Goal: Task Accomplishment & Management: Complete application form

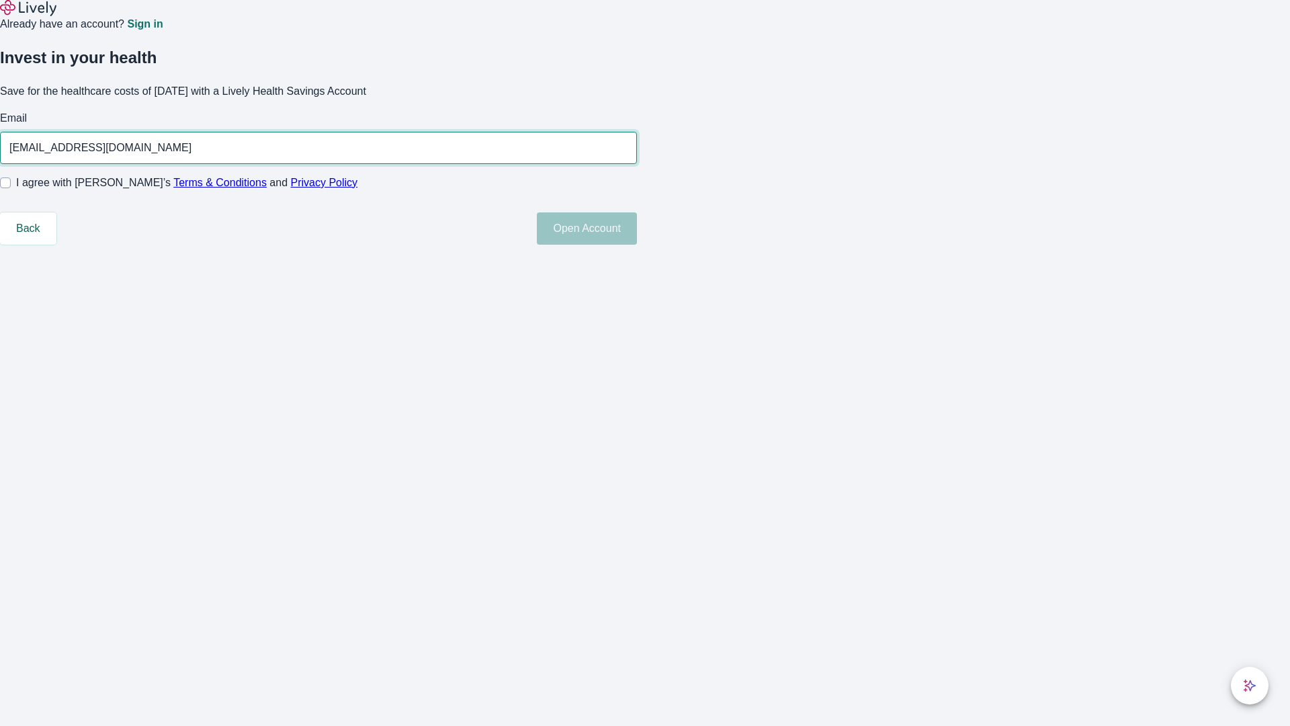
type input "Ashlee.Collier250815051805@yahoo.com"
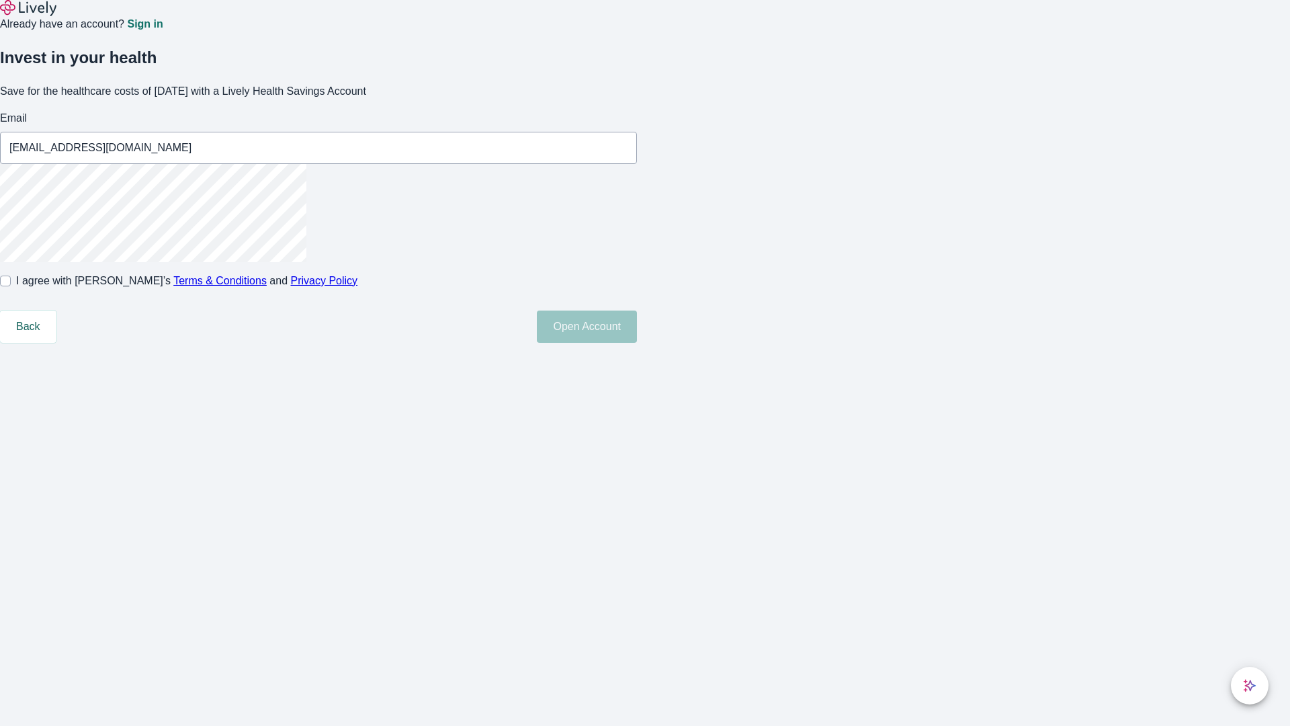
click at [11, 286] on input "I agree with Lively’s Terms & Conditions and Privacy Policy" at bounding box center [5, 281] width 11 height 11
checkbox input "true"
click at [637, 343] on button "Open Account" at bounding box center [587, 326] width 100 height 32
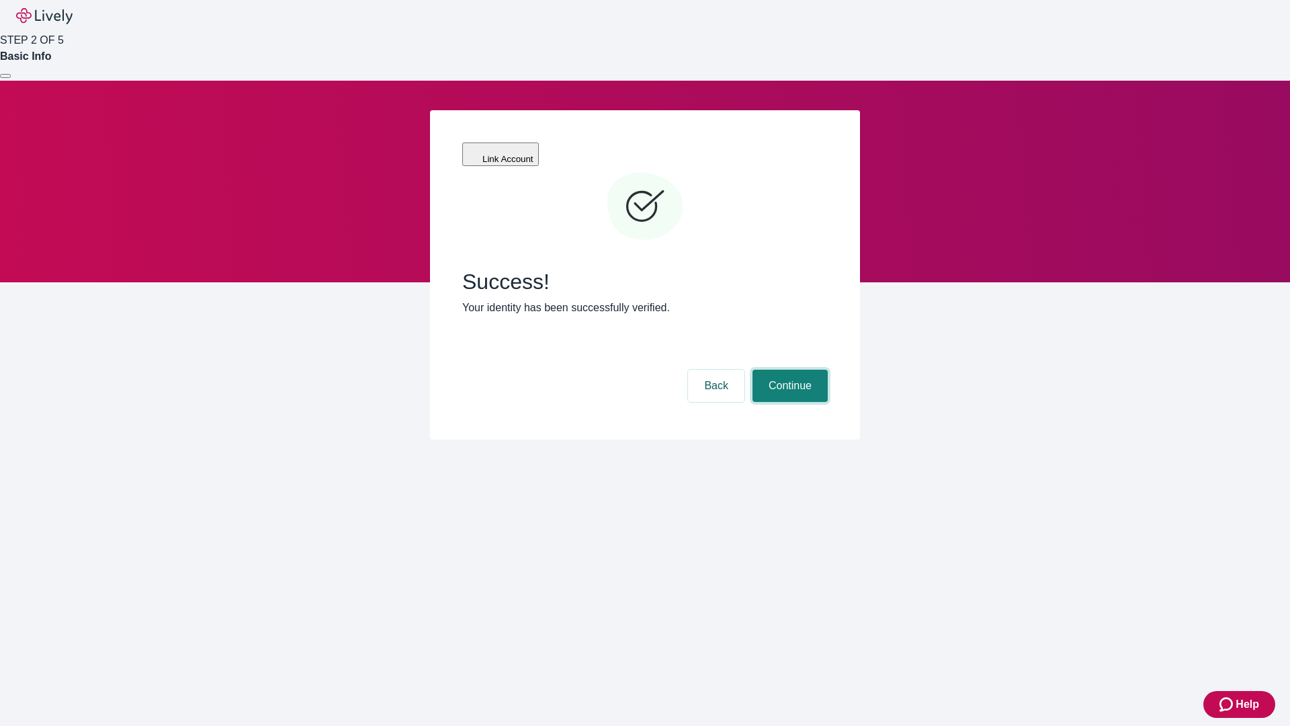
click at [788, 370] on button "Continue" at bounding box center [790, 386] width 75 height 32
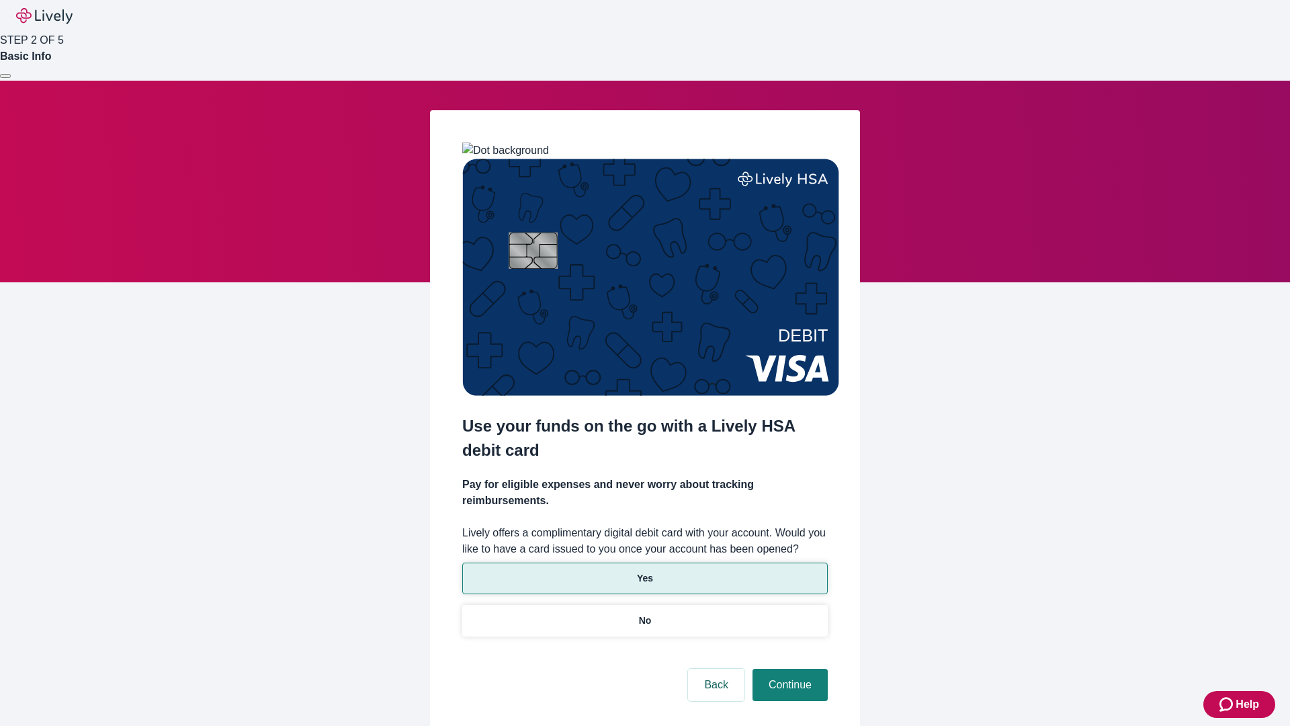
click at [644, 571] on p "Yes" at bounding box center [645, 578] width 16 height 14
click at [788, 669] on button "Continue" at bounding box center [790, 685] width 75 height 32
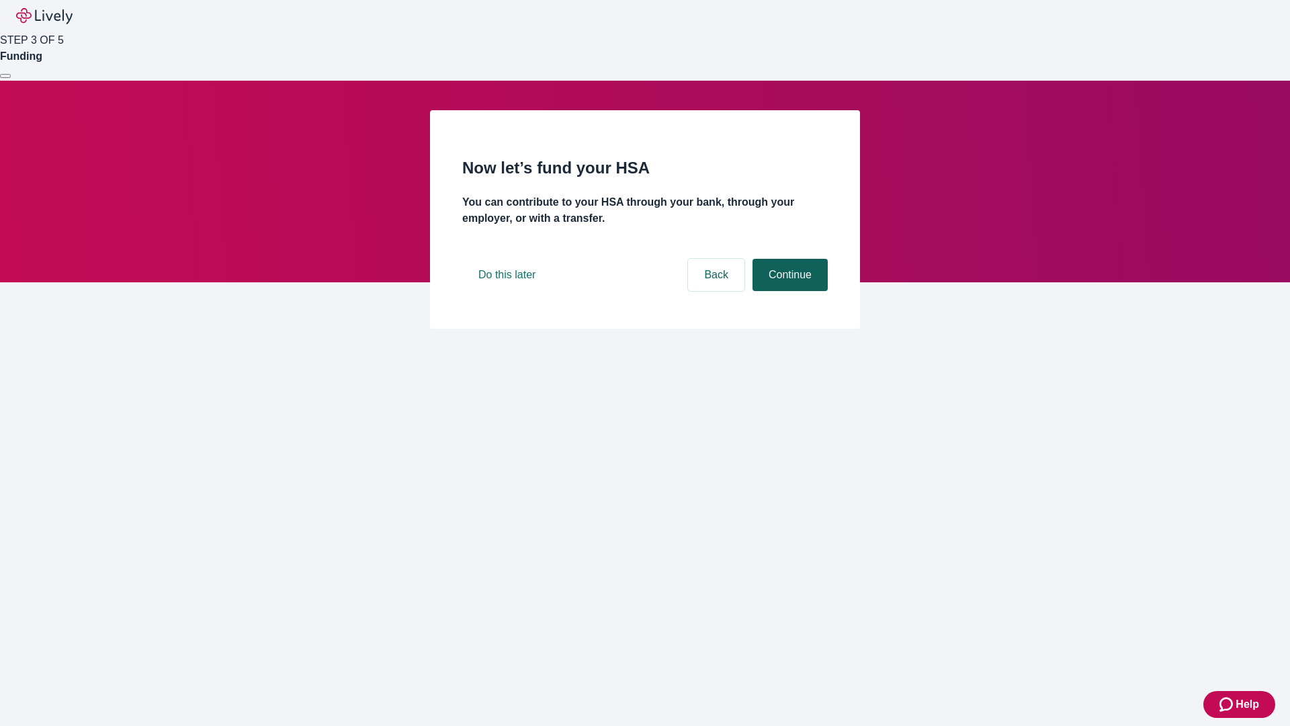
click at [788, 291] on button "Continue" at bounding box center [790, 275] width 75 height 32
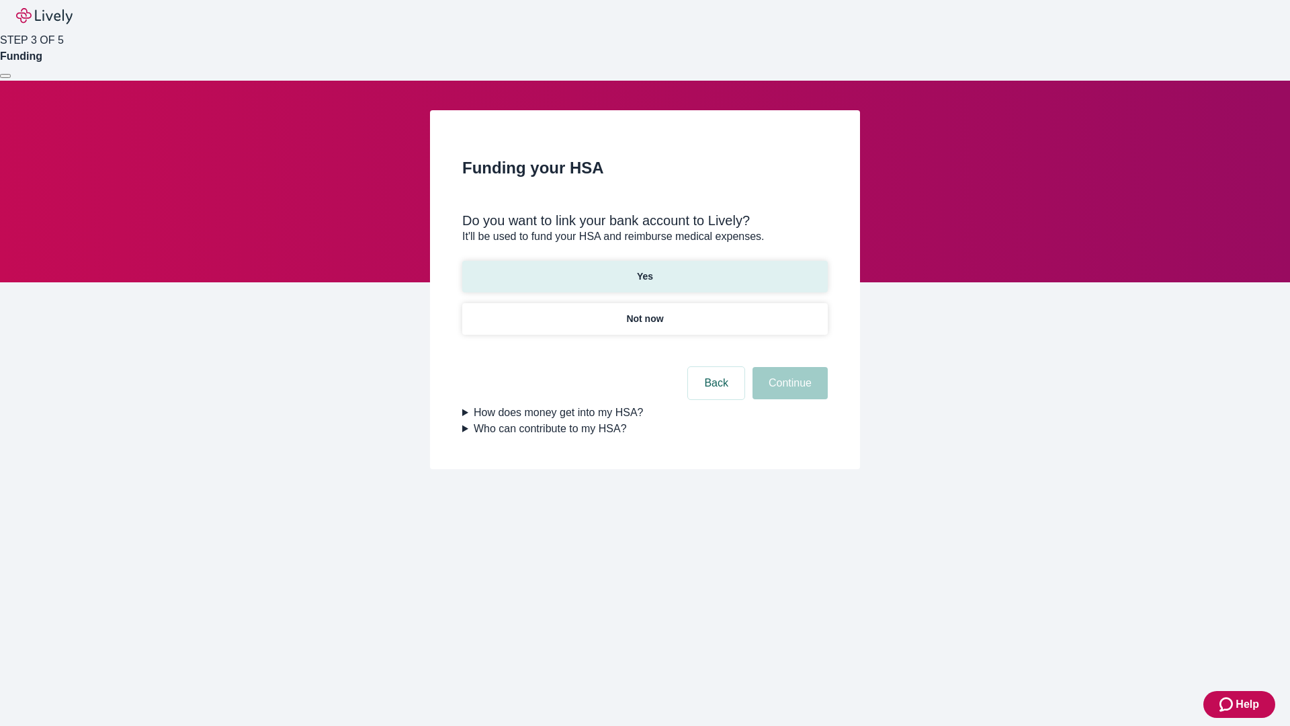
click at [644, 269] on p "Yes" at bounding box center [645, 276] width 16 height 14
click at [788, 367] on button "Continue" at bounding box center [790, 383] width 75 height 32
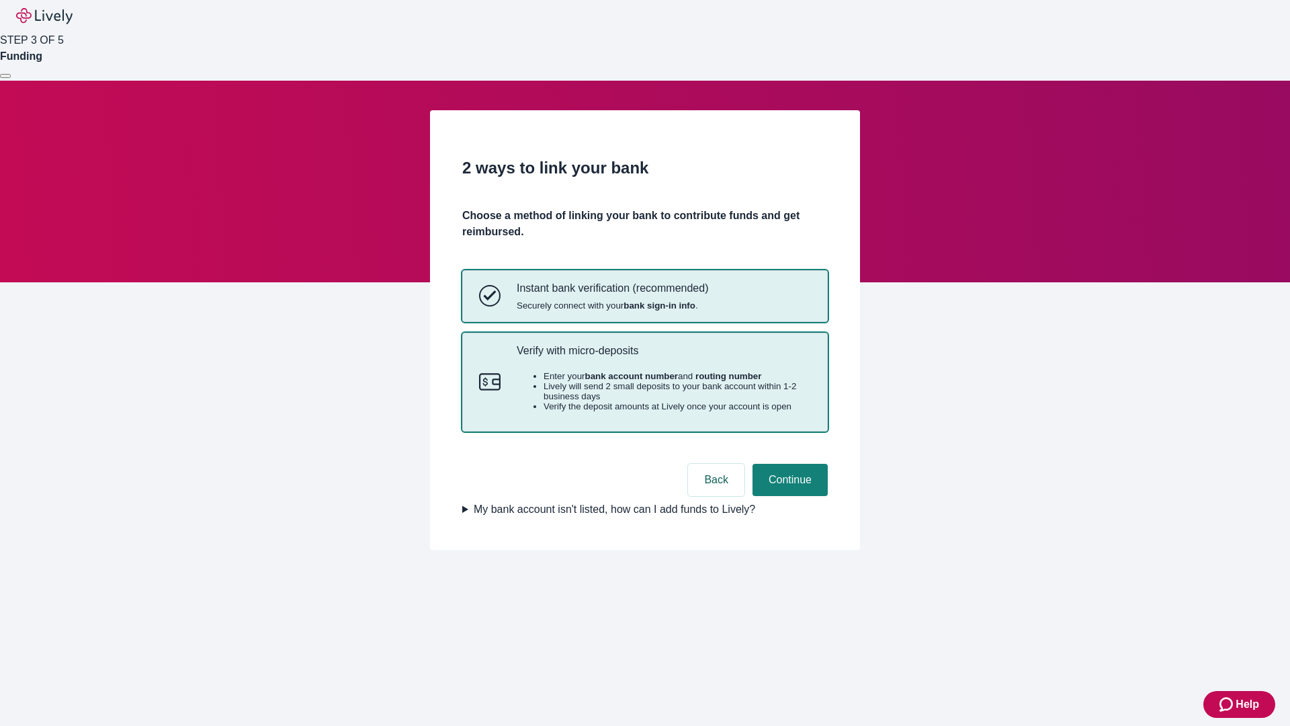
click at [663, 357] on p "Verify with micro-deposits" at bounding box center [664, 350] width 294 height 13
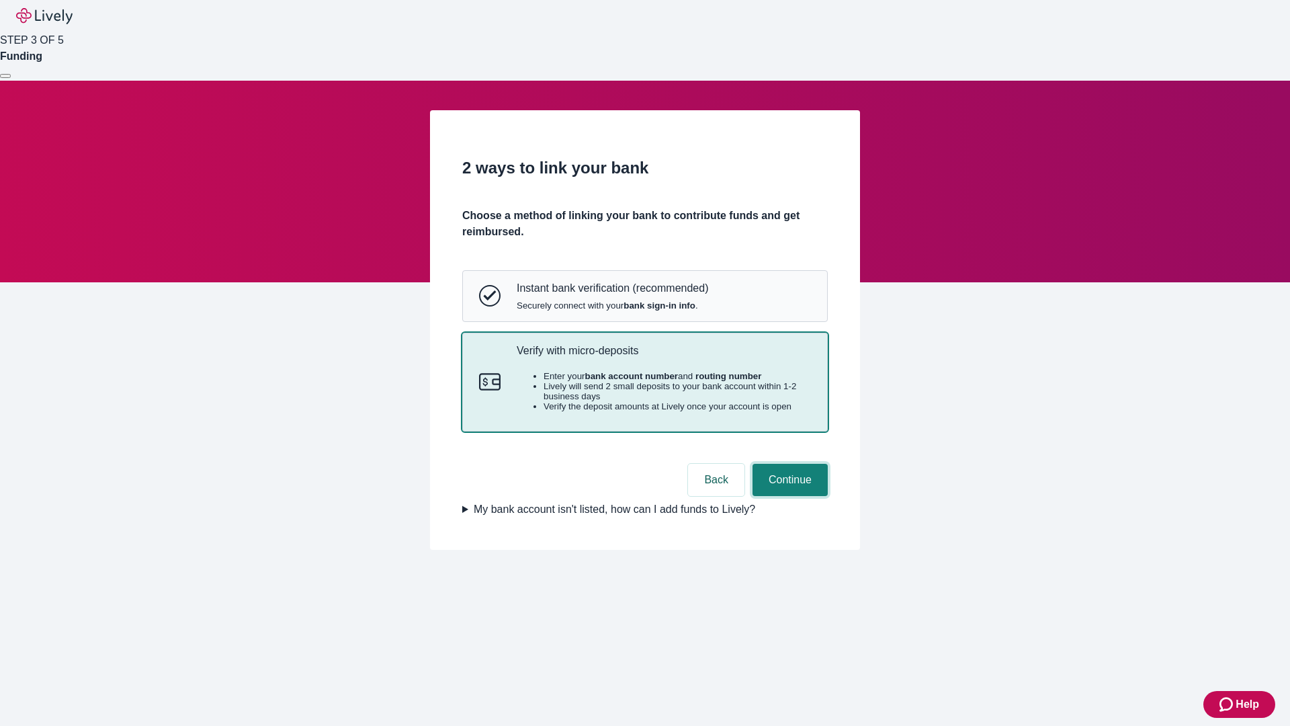
click at [788, 496] on button "Continue" at bounding box center [790, 480] width 75 height 32
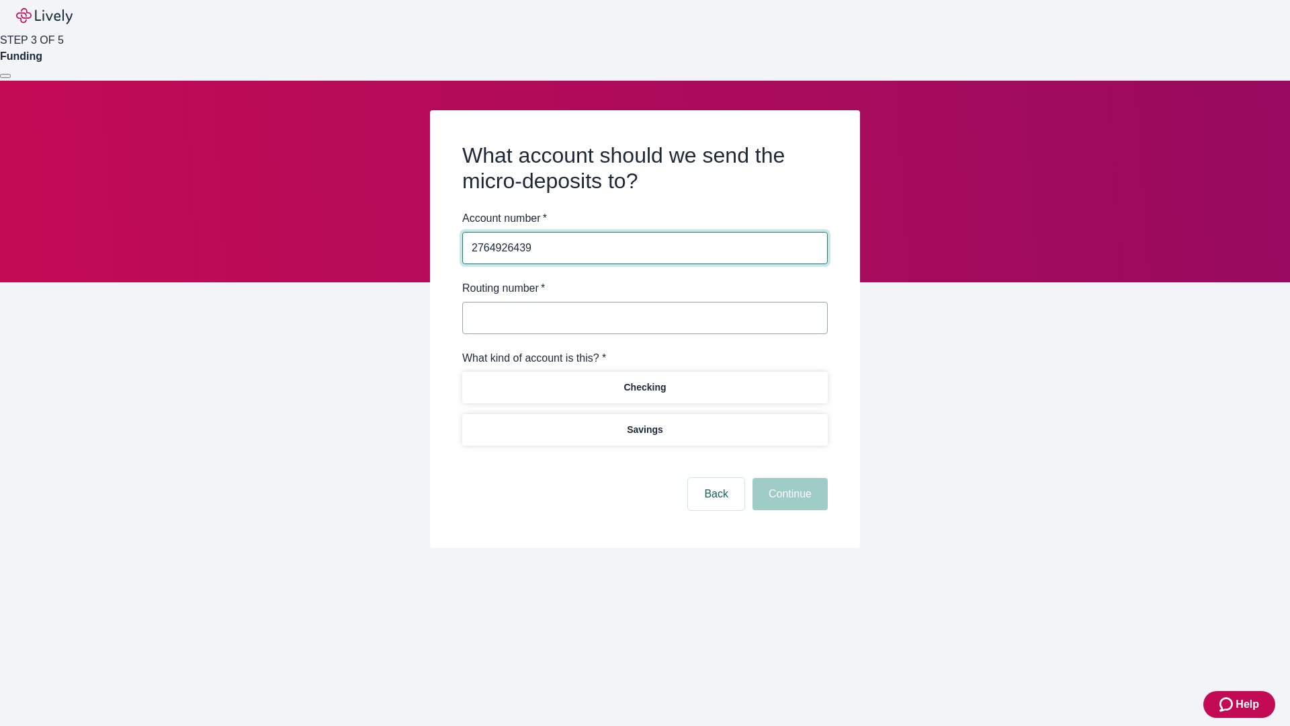
type input "2764926439"
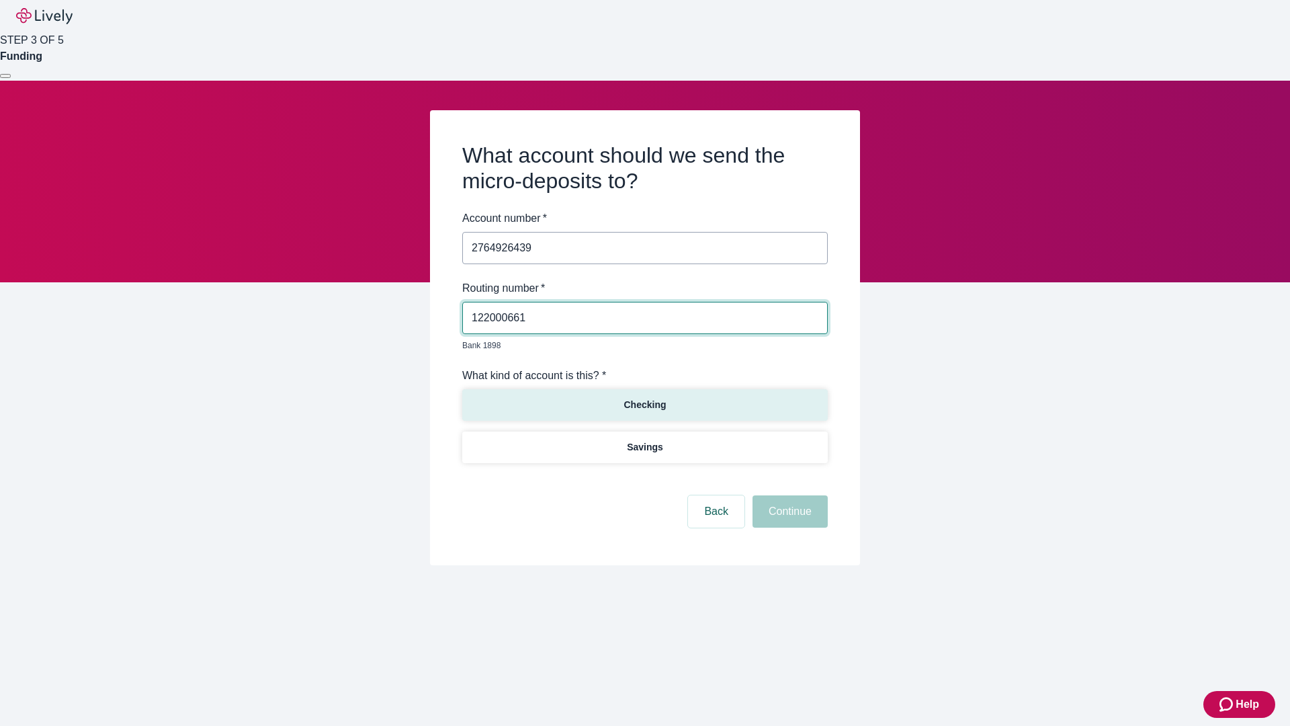
type input "122000661"
click at [644, 398] on p "Checking" at bounding box center [645, 405] width 42 height 14
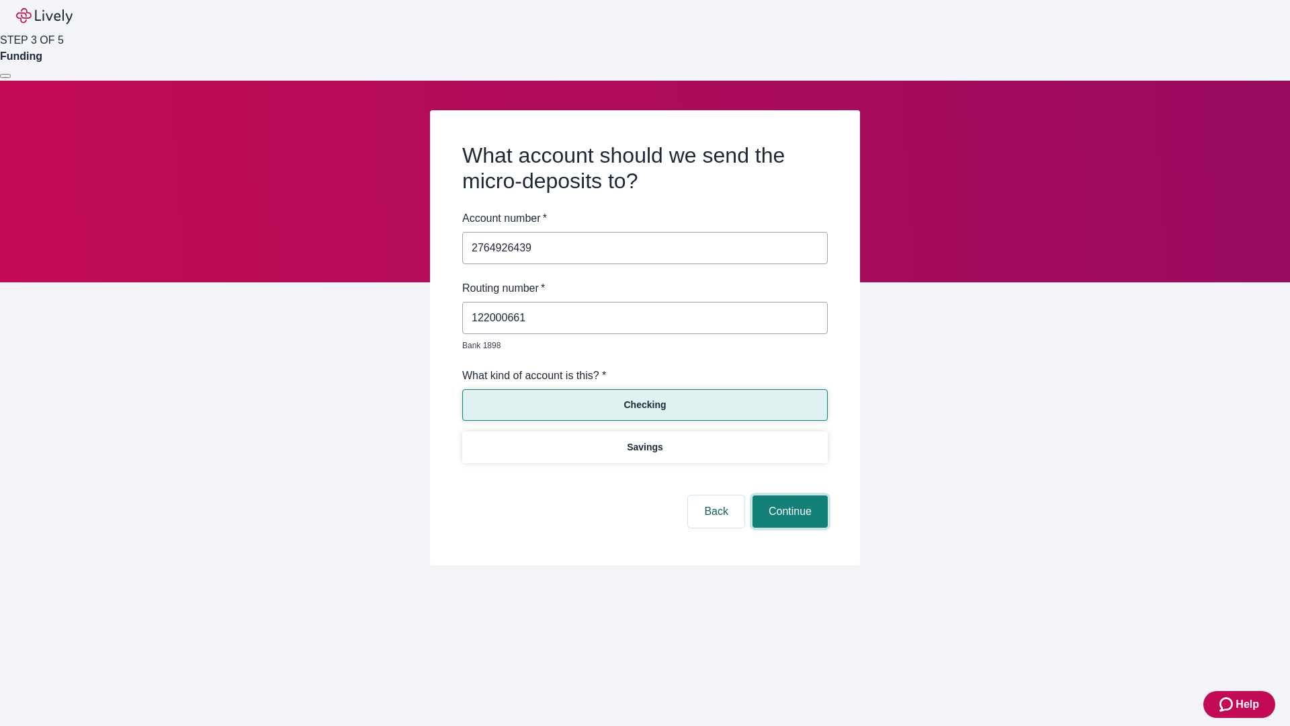
click at [788, 496] on button "Continue" at bounding box center [790, 511] width 75 height 32
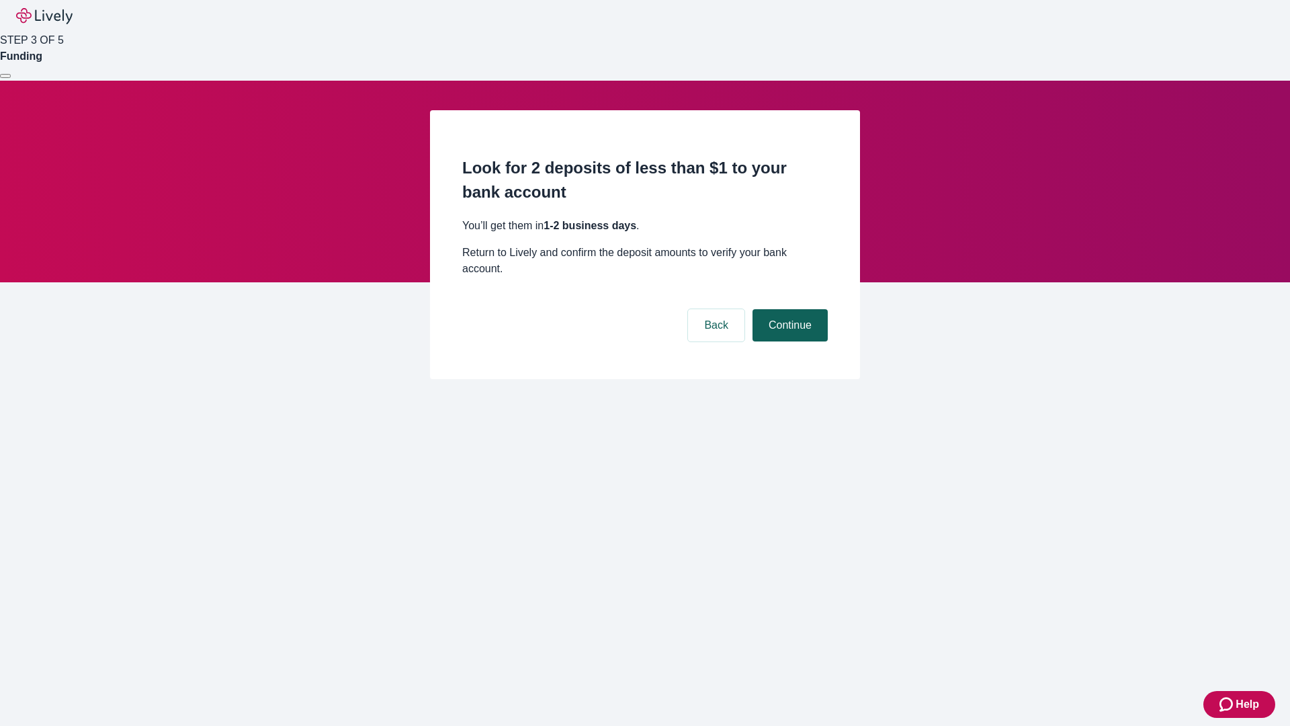
click at [788, 309] on button "Continue" at bounding box center [790, 325] width 75 height 32
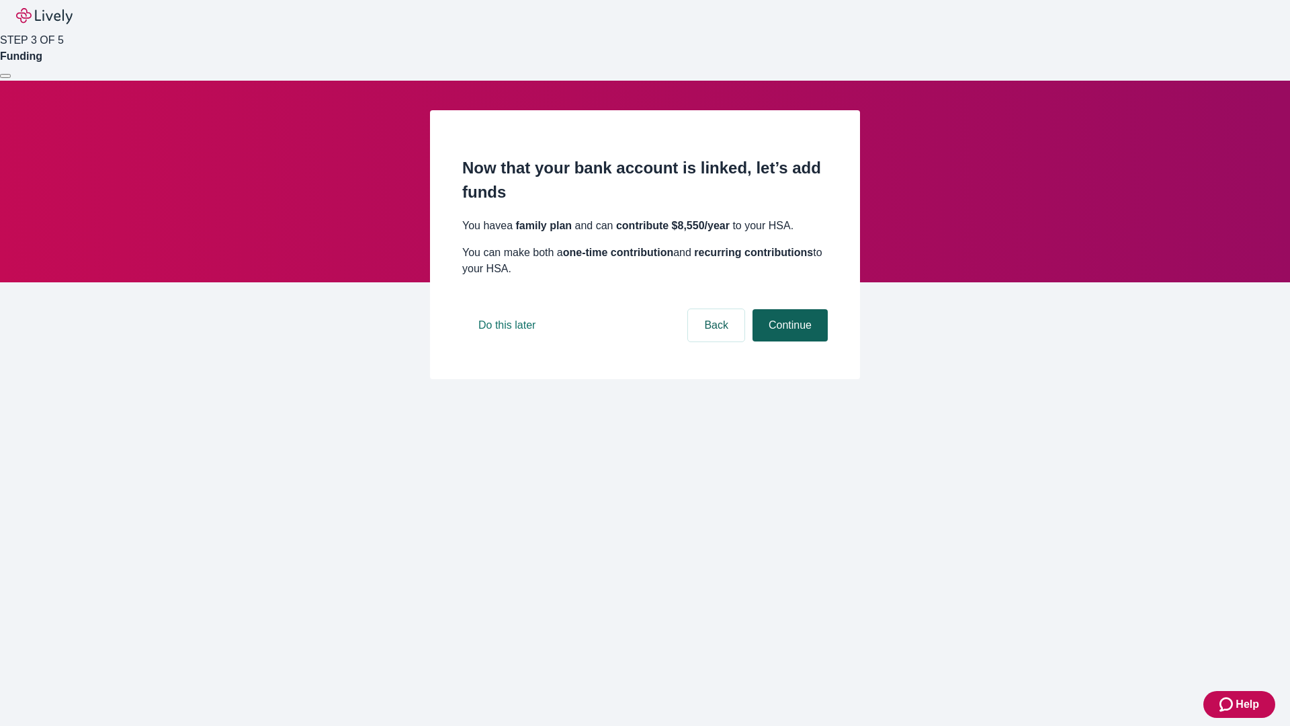
click at [788, 341] on button "Continue" at bounding box center [790, 325] width 75 height 32
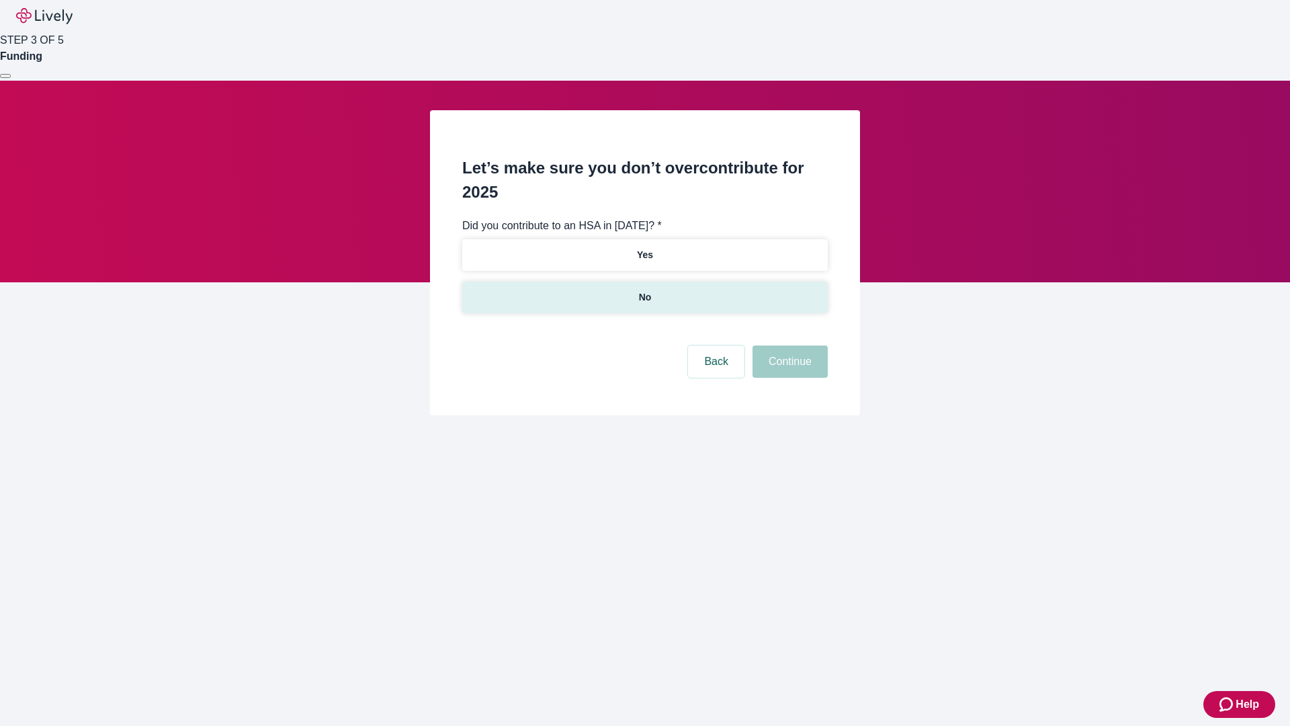
click at [644, 290] on p "No" at bounding box center [645, 297] width 13 height 14
click at [788, 345] on button "Continue" at bounding box center [790, 361] width 75 height 32
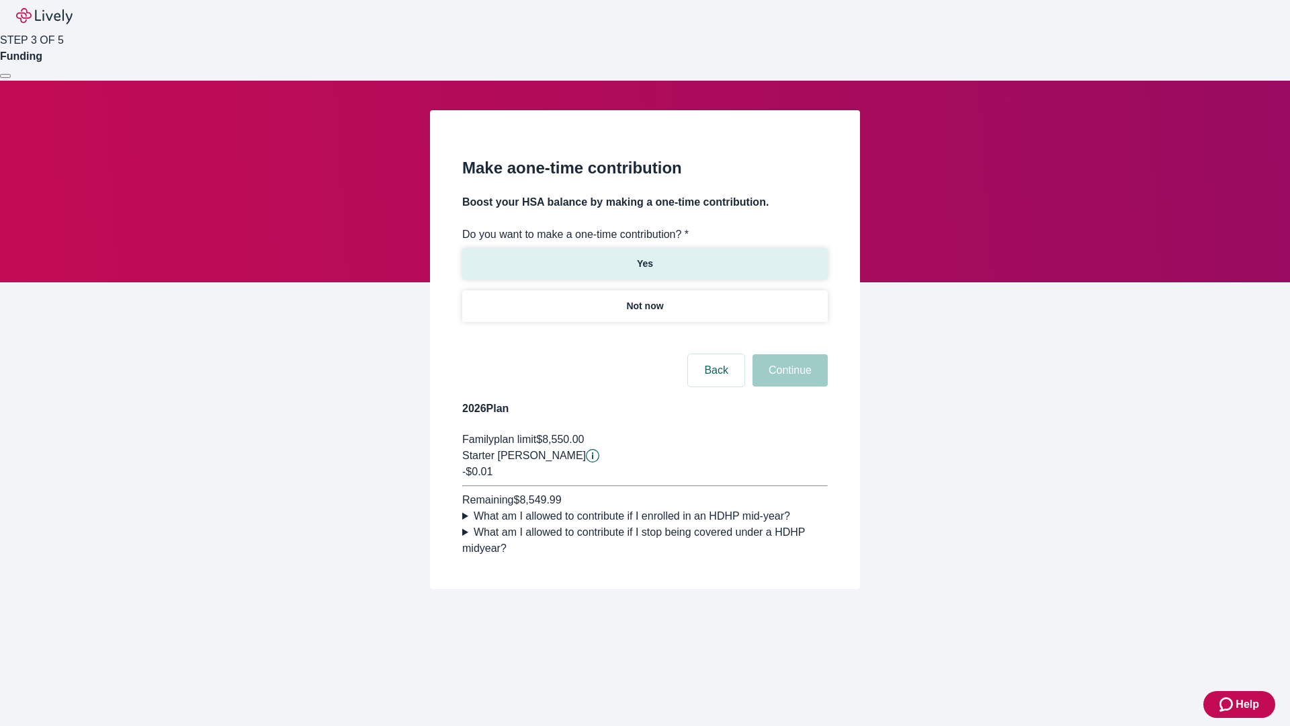
click at [644, 257] on p "Yes" at bounding box center [645, 264] width 16 height 14
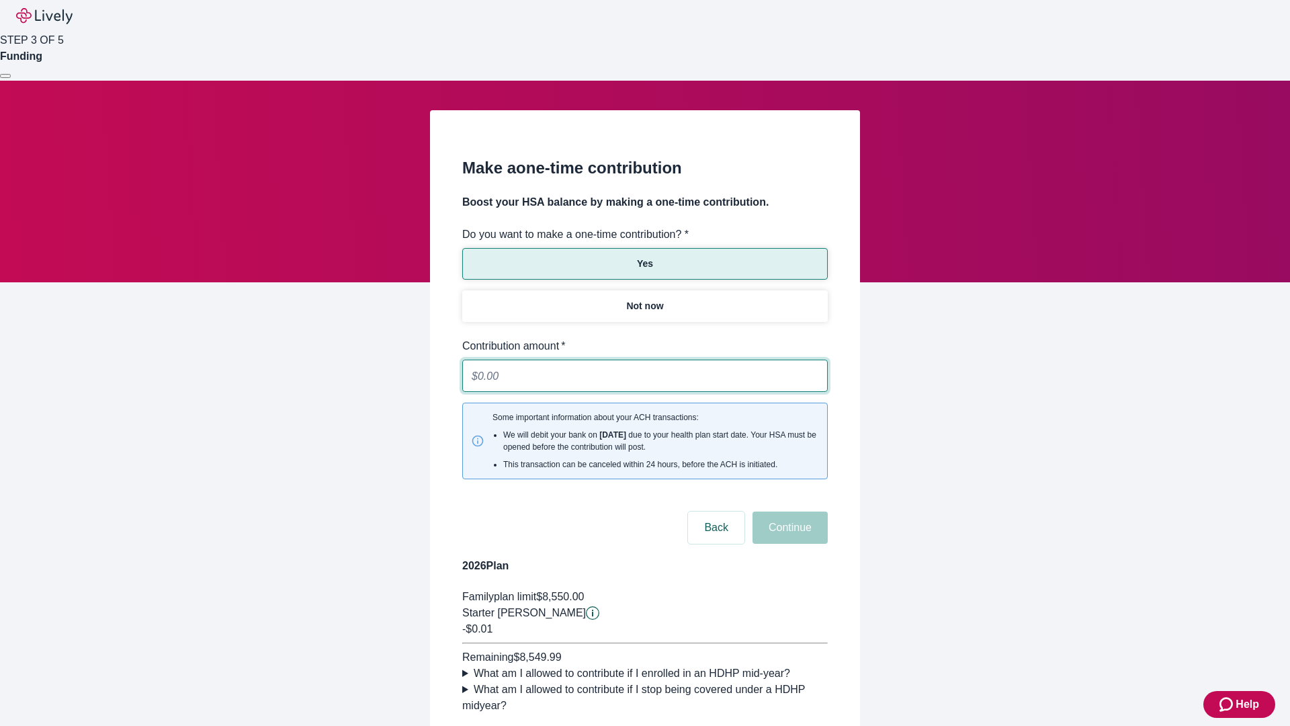
type input "0.01"
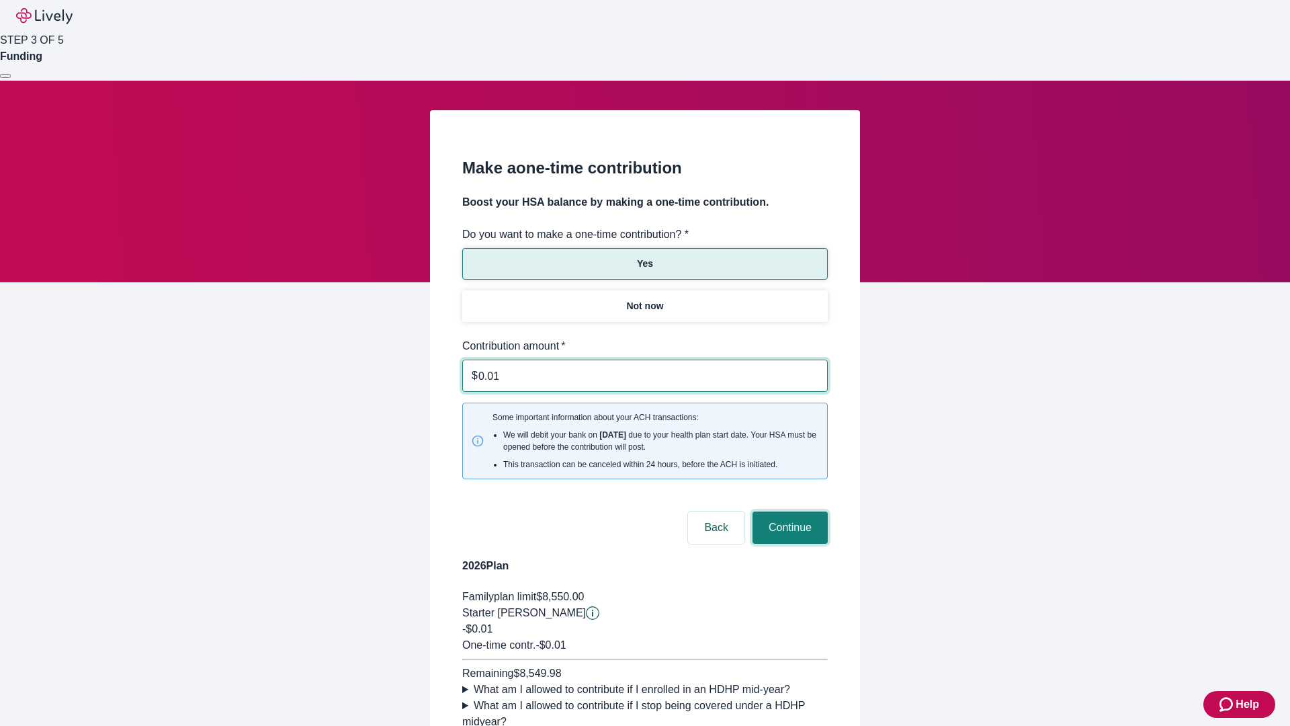
click at [788, 511] on button "Continue" at bounding box center [790, 527] width 75 height 32
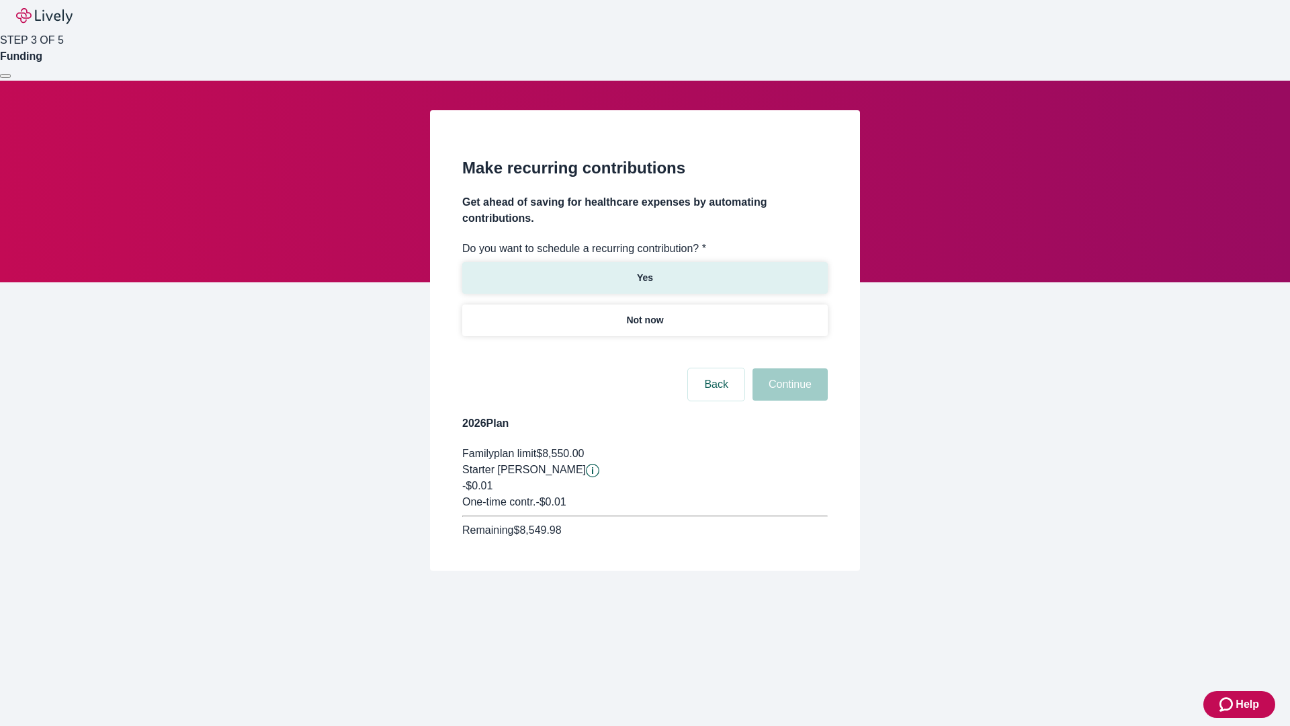
click at [644, 271] on p "Yes" at bounding box center [645, 278] width 16 height 14
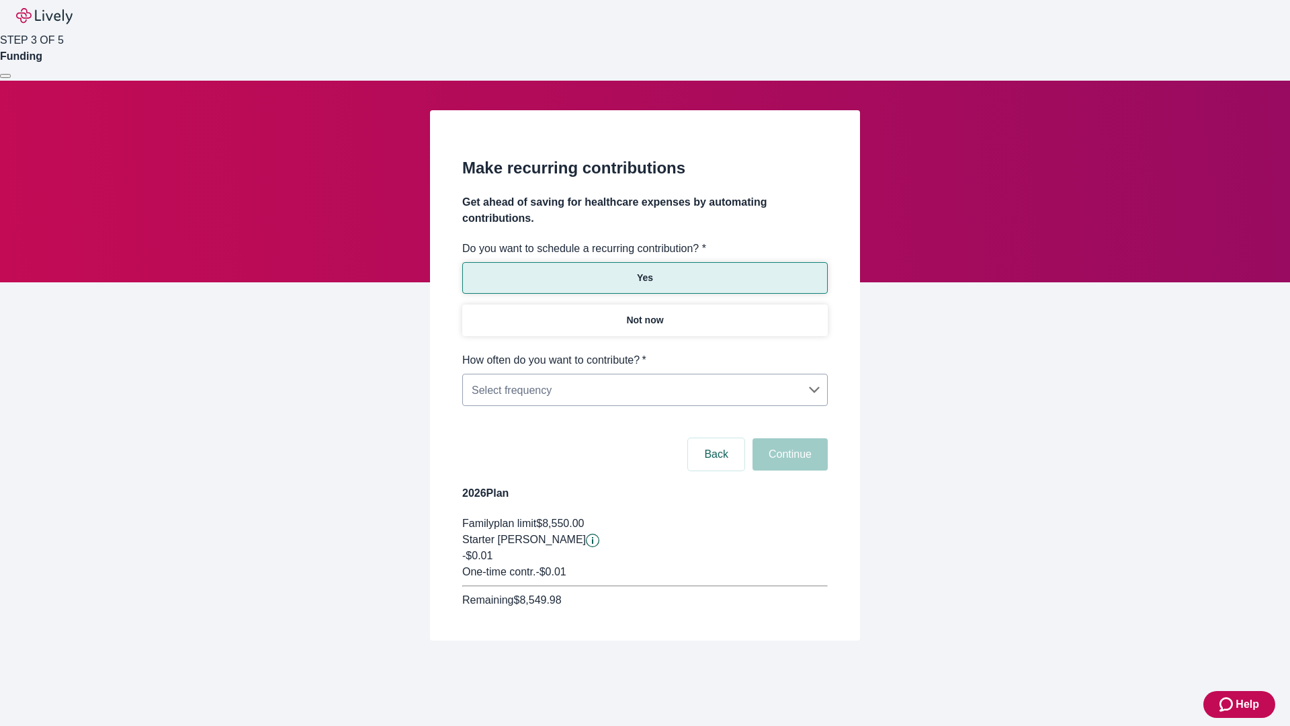
click at [644, 352] on body "Help STEP 3 OF 5 Funding Make recurring contributions Get ahead of saving for h…" at bounding box center [645, 352] width 1290 height 705
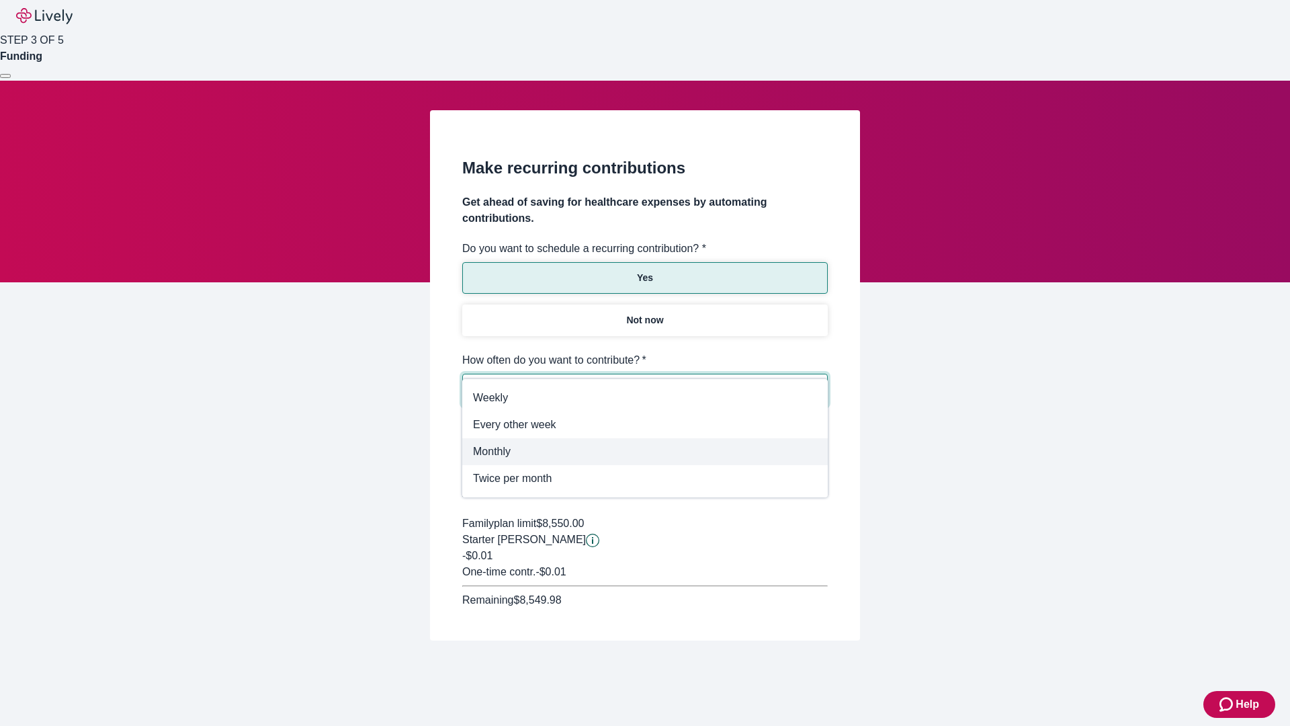
click at [645, 452] on span "Monthly" at bounding box center [645, 452] width 344 height 16
type input "Monthly"
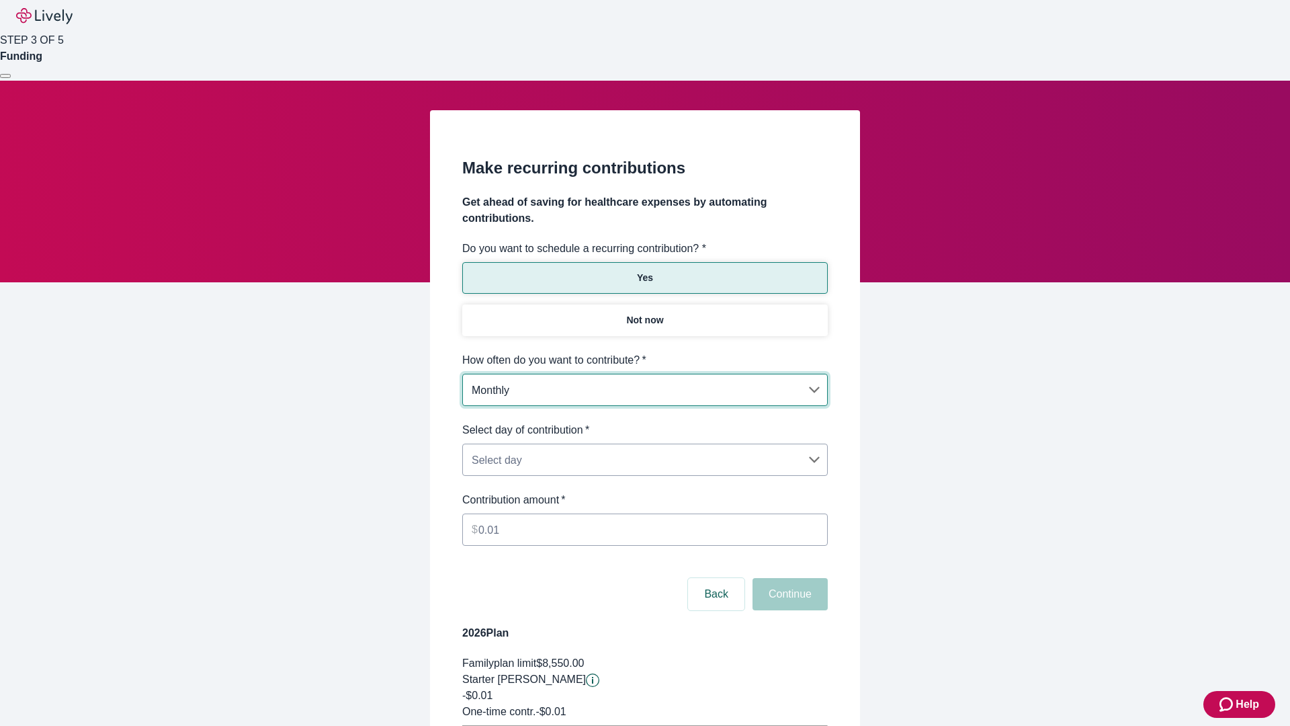
click at [644, 422] on body "Help STEP 3 OF 5 Funding Make recurring contributions Get ahead of saving for h…" at bounding box center [645, 422] width 1290 height 845
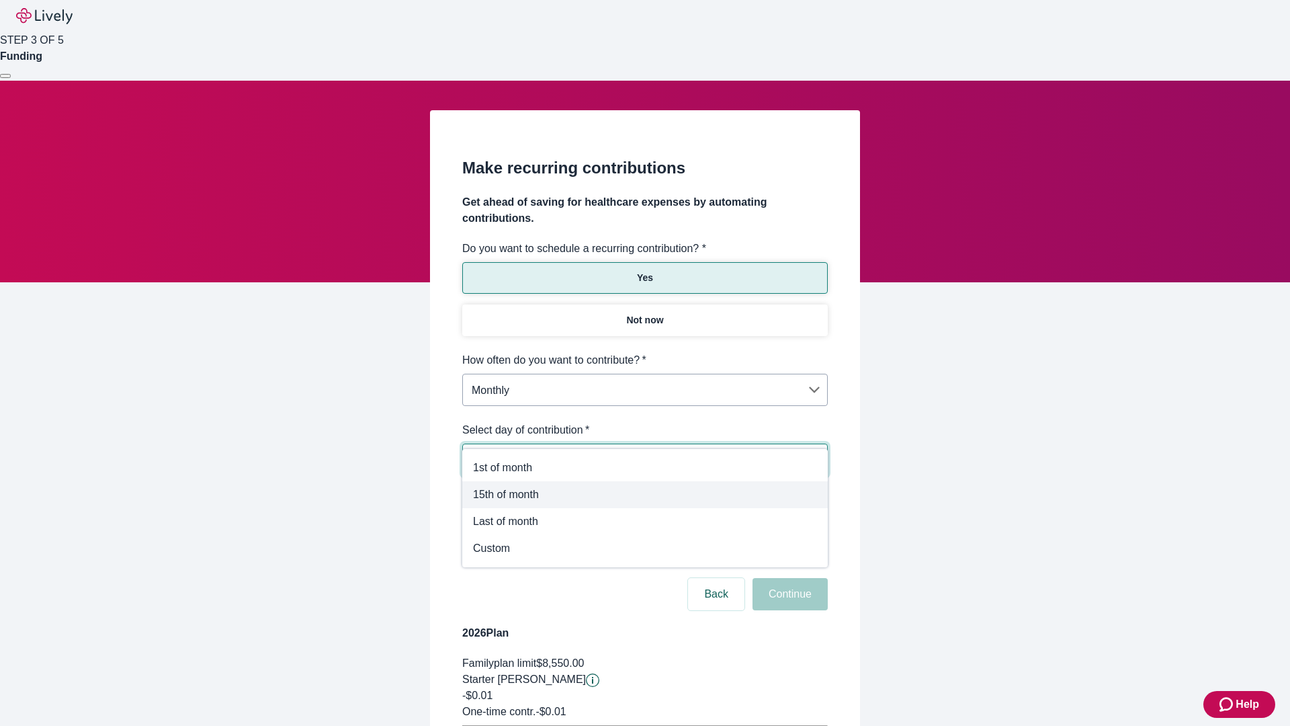
click at [645, 495] on span "15th of month" at bounding box center [645, 495] width 344 height 16
type input "Monthly15th"
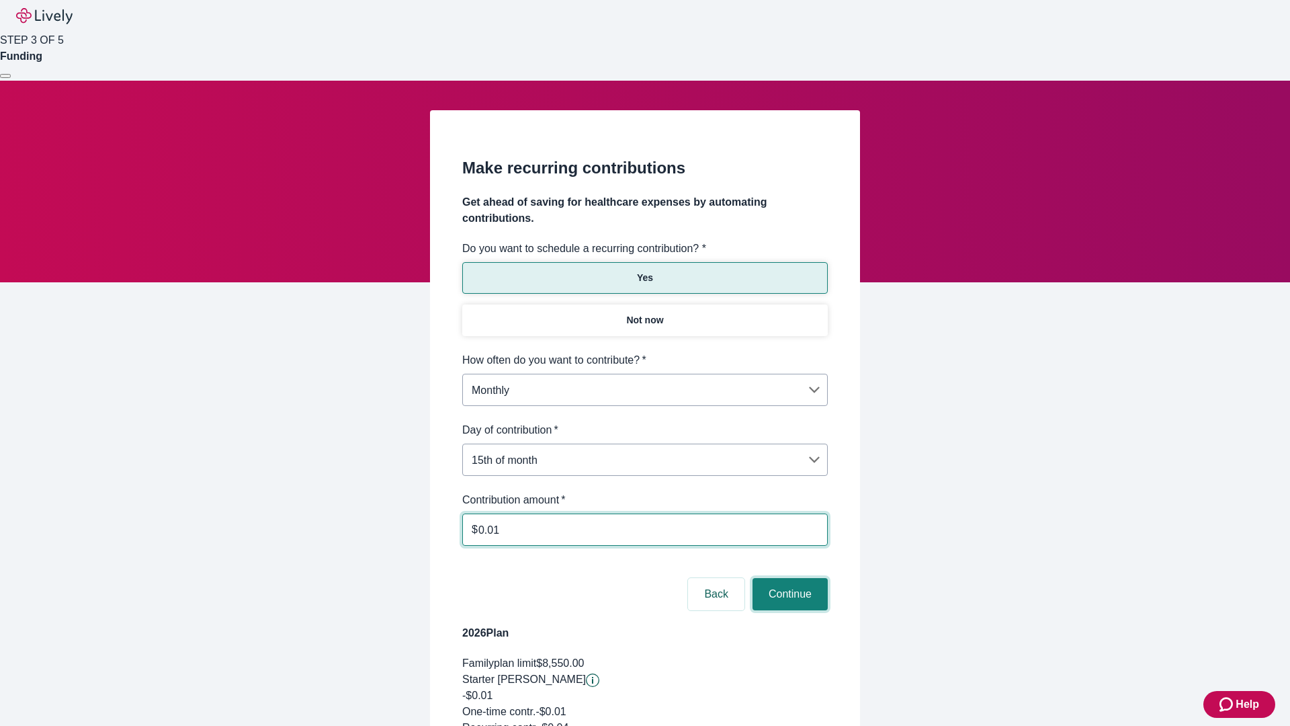
click at [788, 578] on button "Continue" at bounding box center [790, 594] width 75 height 32
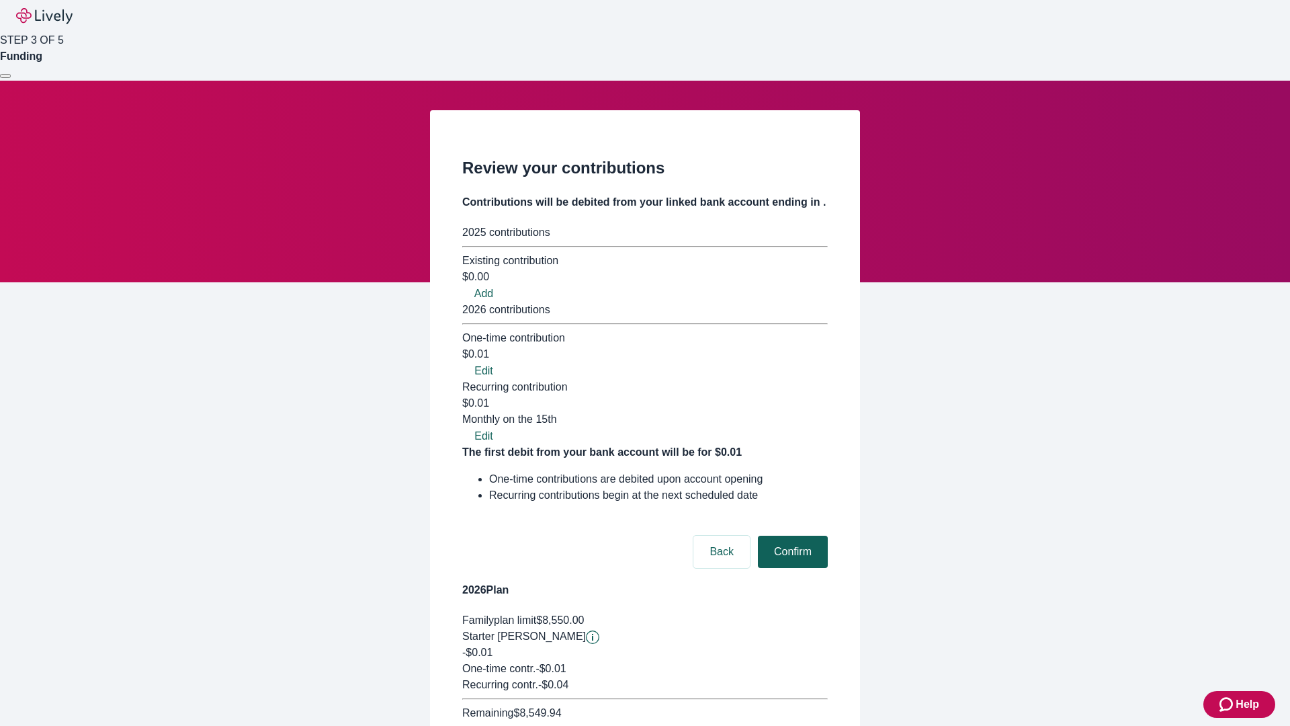
click at [791, 536] on button "Confirm" at bounding box center [793, 552] width 70 height 32
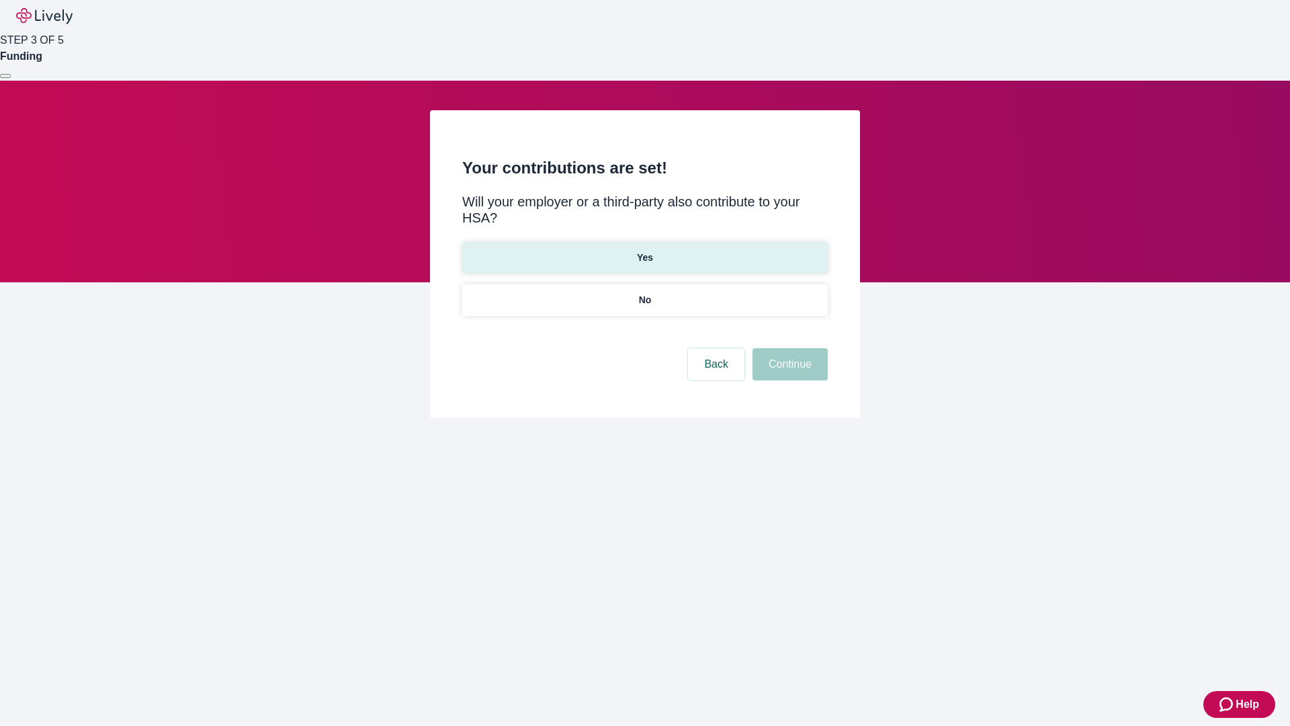
click at [644, 251] on p "Yes" at bounding box center [645, 258] width 16 height 14
click at [788, 348] on button "Continue" at bounding box center [790, 364] width 75 height 32
